Goal: Task Accomplishment & Management: Complete application form

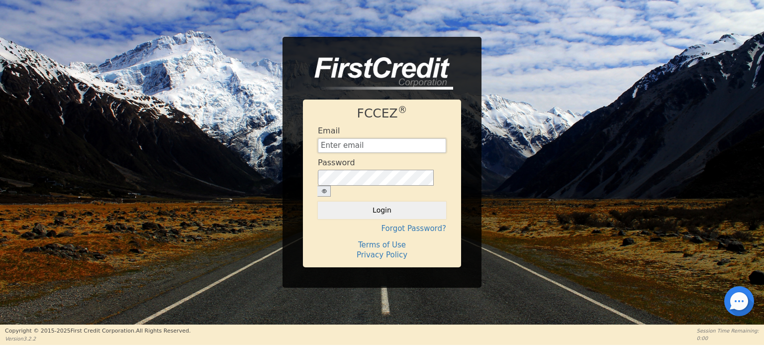
type input "[EMAIL_ADDRESS][DOMAIN_NAME]"
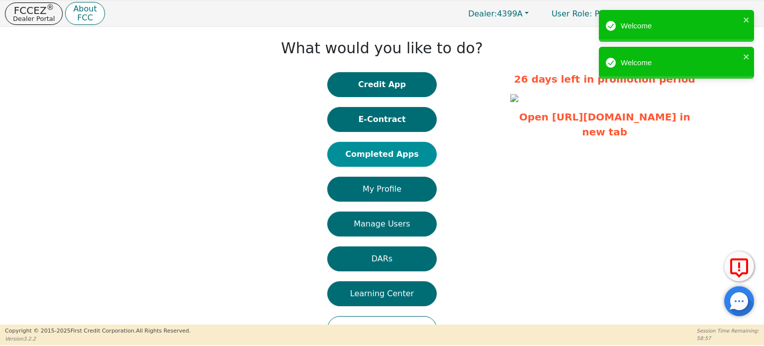
click at [402, 155] on button "Completed Apps" at bounding box center [381, 154] width 109 height 25
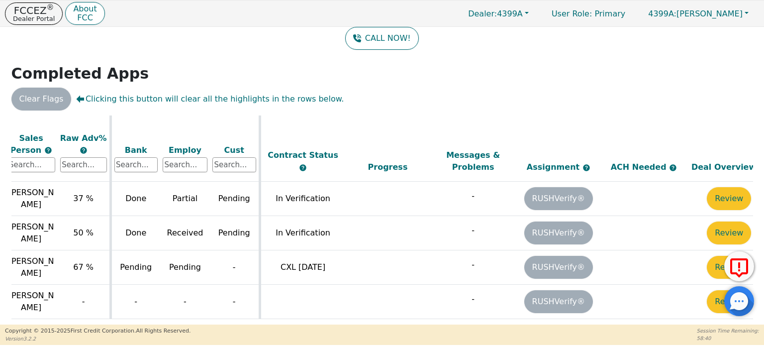
scroll to position [603, 348]
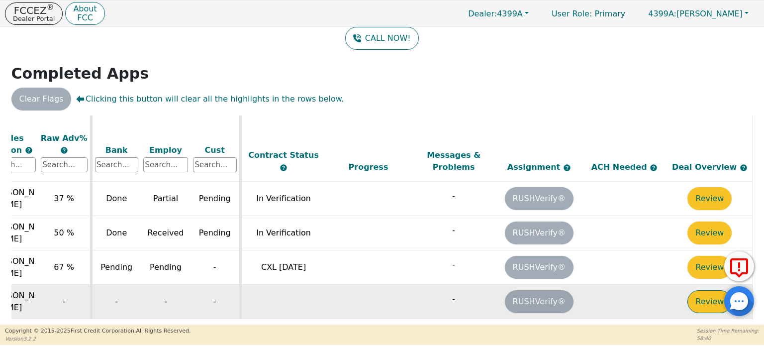
click at [703, 290] on button "Review" at bounding box center [710, 301] width 44 height 23
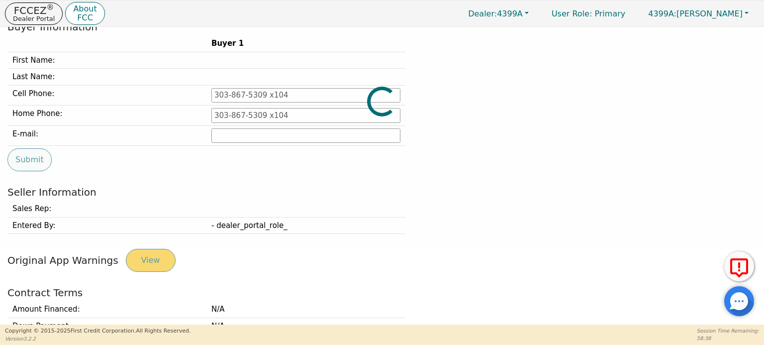
type input "[PHONE_NUMBER]"
type input "[PERSON_NAME][EMAIL_ADDRESS][DOMAIN_NAME]"
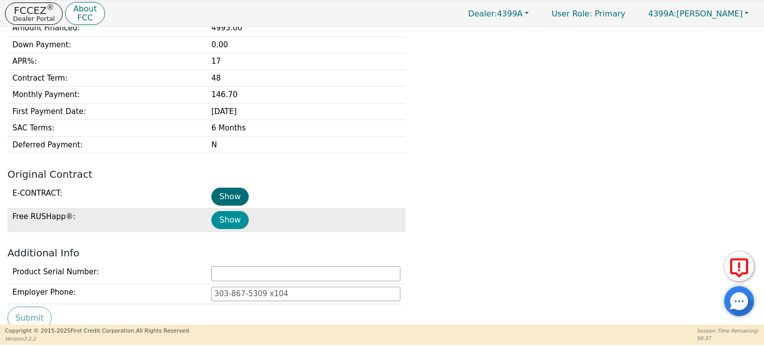
scroll to position [373, 0]
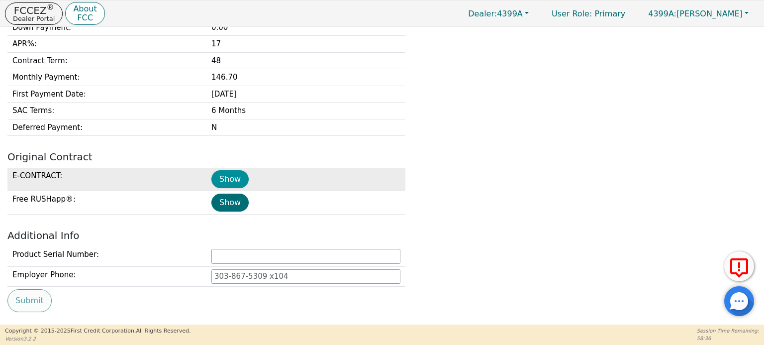
click at [229, 177] on button "Show" at bounding box center [230, 179] width 37 height 18
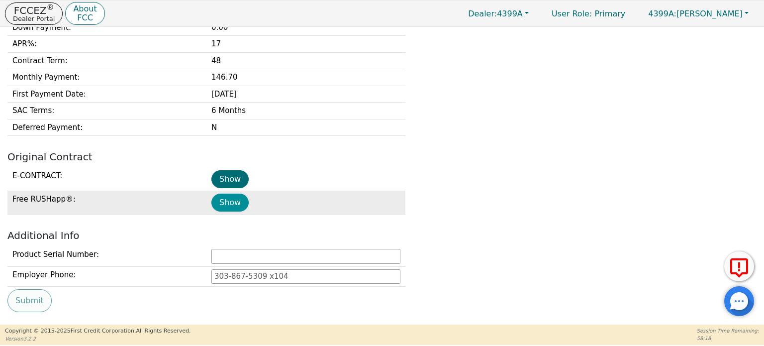
click at [225, 203] on button "Show" at bounding box center [230, 203] width 37 height 18
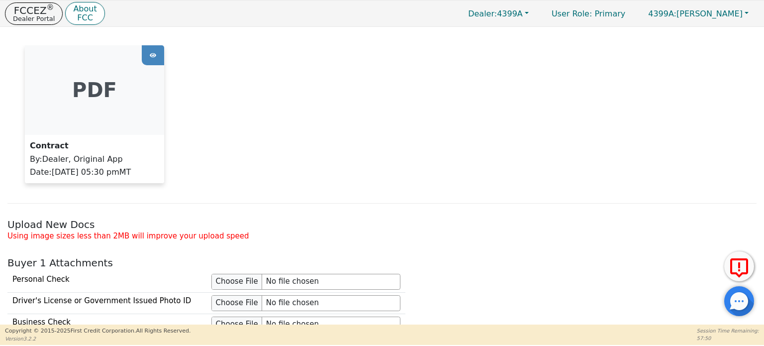
scroll to position [920, 0]
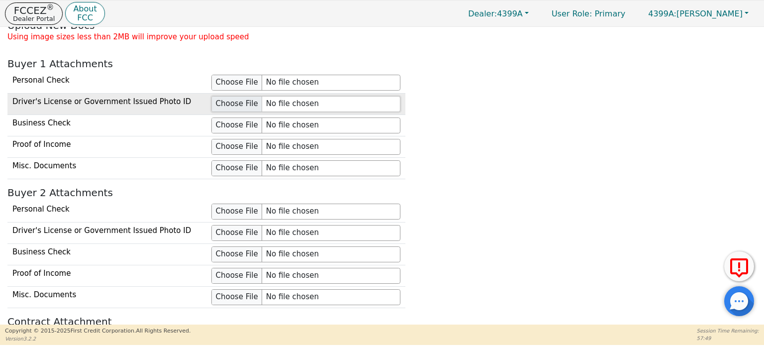
click at [237, 98] on input "file" at bounding box center [306, 104] width 189 height 16
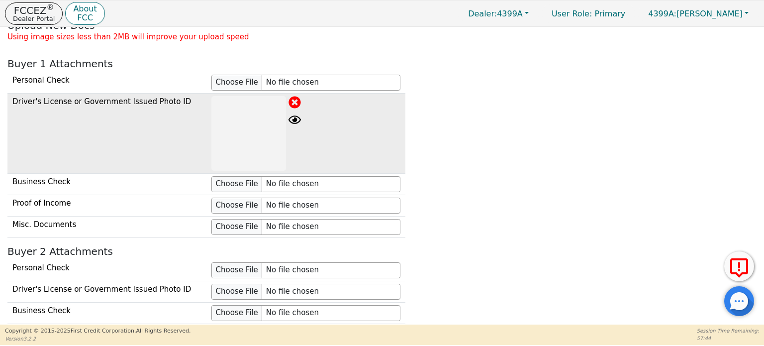
click at [294, 96] on icon at bounding box center [295, 102] width 12 height 12
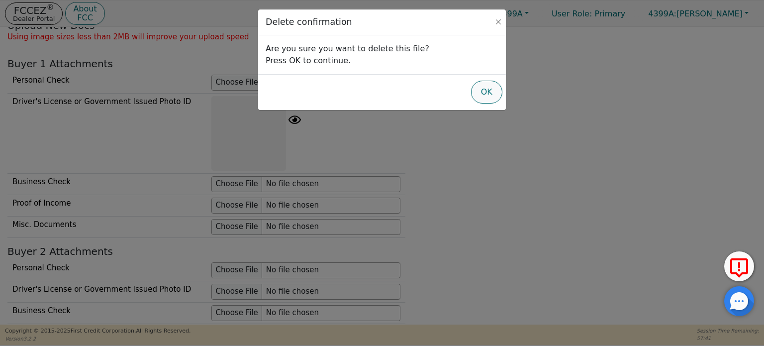
click at [484, 91] on button "OK" at bounding box center [486, 92] width 31 height 23
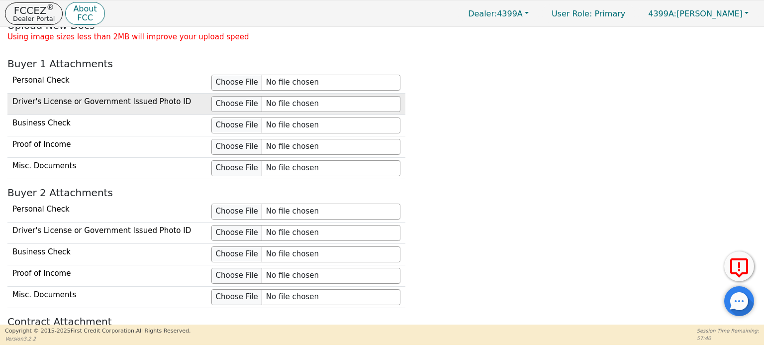
click at [171, 98] on td "Driver's License or Government Issued Photo ID" at bounding box center [106, 103] width 199 height 21
click at [153, 98] on td "Driver's License or Government Issued Photo ID" at bounding box center [106, 103] width 199 height 21
click at [230, 96] on input "file" at bounding box center [306, 104] width 189 height 16
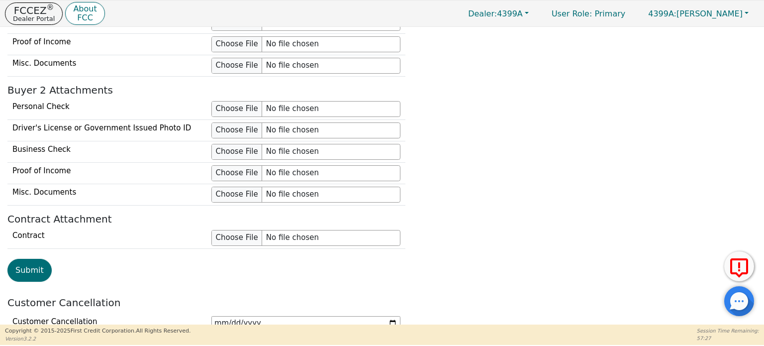
scroll to position [1159, 0]
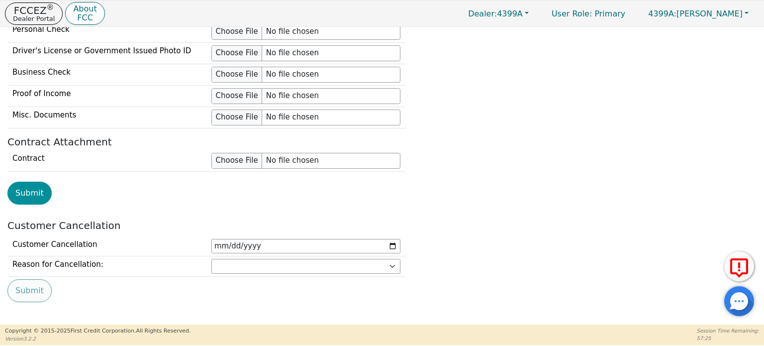
click at [39, 189] on button "Submit" at bounding box center [29, 193] width 44 height 23
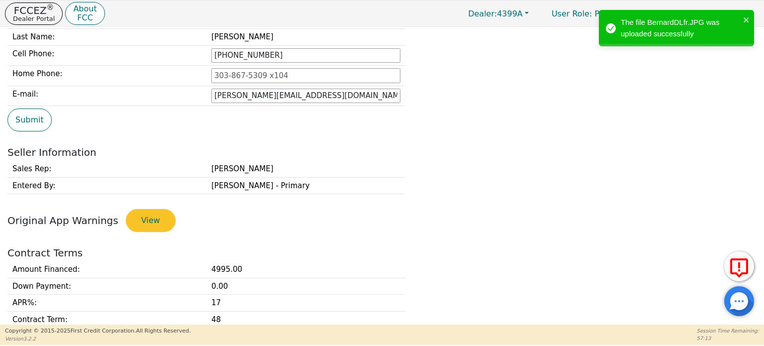
scroll to position [55, 0]
